Goal: Complete application form

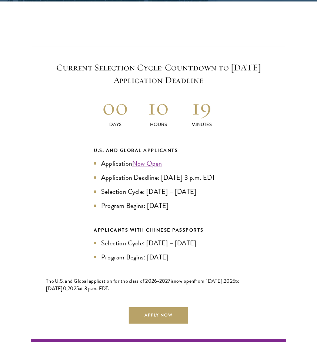
scroll to position [1419, 0]
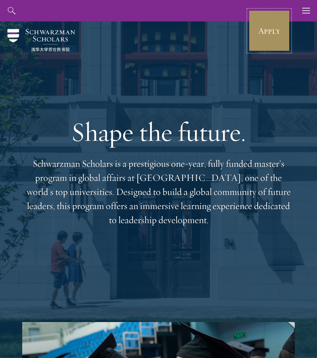
click at [268, 43] on link "Apply" at bounding box center [270, 31] width 42 height 42
